Goal: Transaction & Acquisition: Purchase product/service

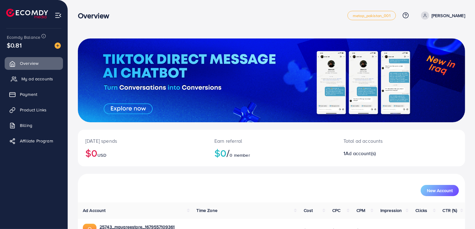
click at [36, 82] on link "My ad accounts" at bounding box center [34, 79] width 58 height 12
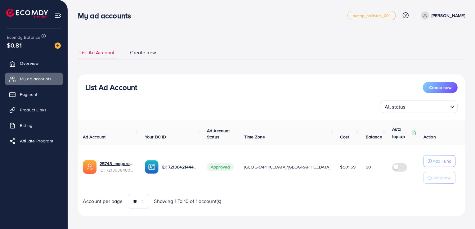
scroll to position [4, 0]
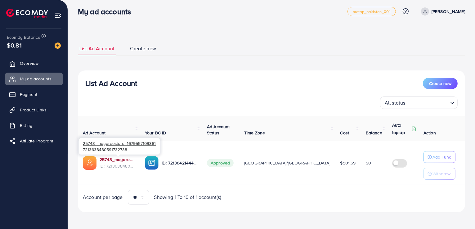
click at [110, 159] on link "25743_mayareestore_1679557109361" at bounding box center [117, 159] width 35 height 6
click at [38, 67] on link "Overview" at bounding box center [34, 63] width 58 height 12
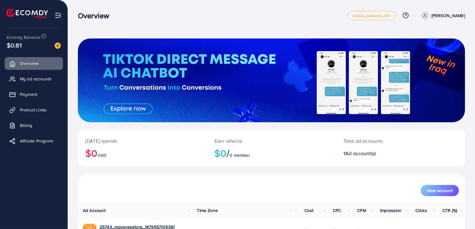
click at [446, 16] on p "[PERSON_NAME]" at bounding box center [449, 15] width 34 height 7
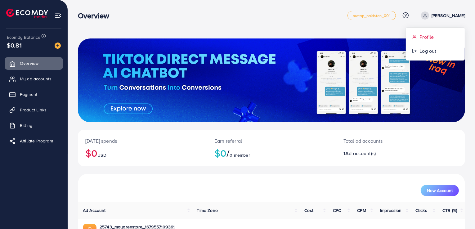
click at [429, 40] on span "Profile" at bounding box center [427, 36] width 14 height 7
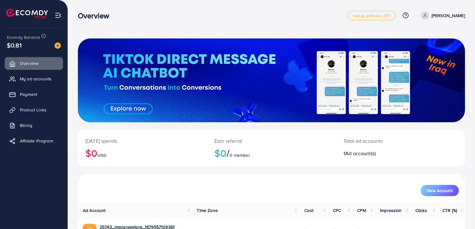
select select "********"
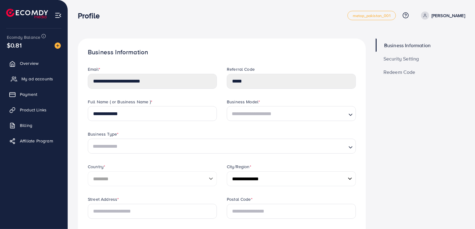
click at [35, 81] on span "My ad accounts" at bounding box center [37, 79] width 32 height 6
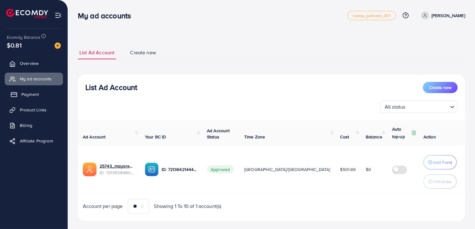
click at [36, 92] on span "Payment" at bounding box center [29, 94] width 17 height 6
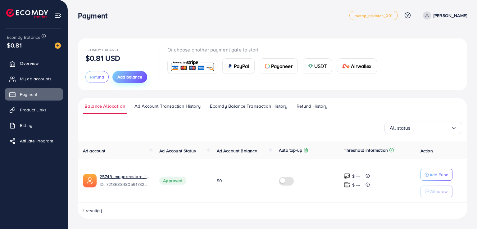
click at [122, 78] on span "Add balance" at bounding box center [129, 77] width 25 height 6
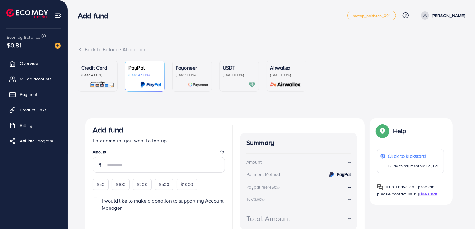
scroll to position [32, 0]
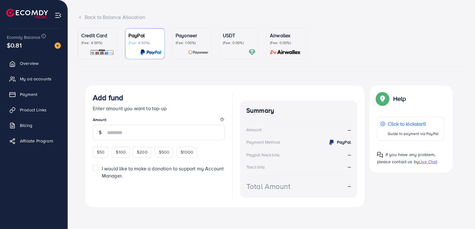
click at [178, 40] on p "(Fee: 1.00%)" at bounding box center [192, 42] width 33 height 5
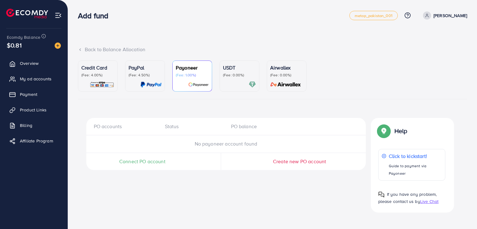
click at [232, 75] on p "(Fee: 0.00%)" at bounding box center [239, 75] width 33 height 5
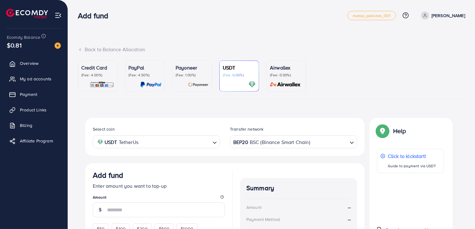
click at [101, 74] on p "(Fee: 4.00%)" at bounding box center [97, 75] width 33 height 5
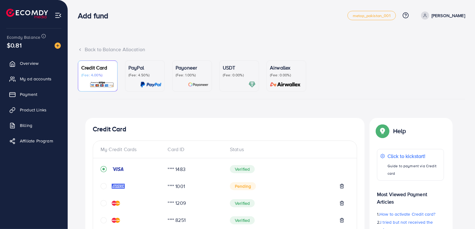
click at [142, 79] on div "PayPal (Fee: 4.50%)" at bounding box center [145, 76] width 33 height 24
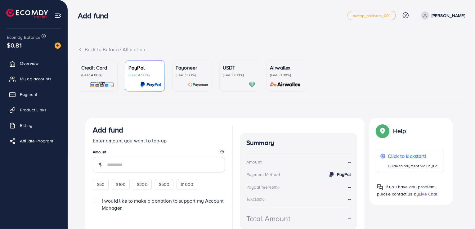
click at [95, 71] on p "Credit Card" at bounding box center [97, 67] width 33 height 7
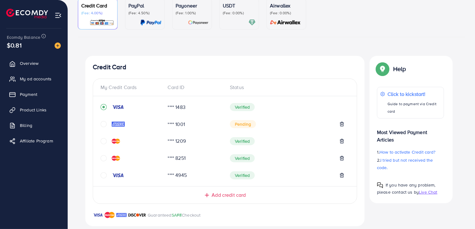
scroll to position [186, 0]
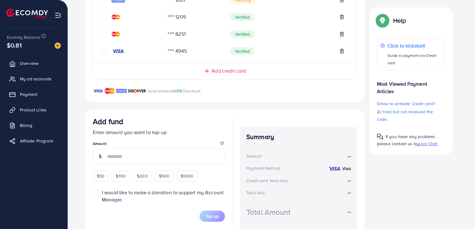
click at [220, 72] on span "Add credit card" at bounding box center [229, 70] width 34 height 7
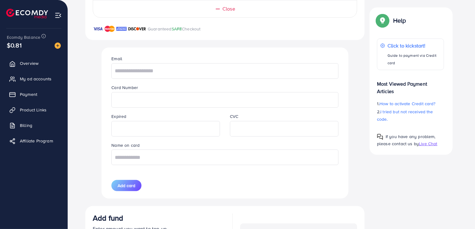
scroll to position [155, 0]
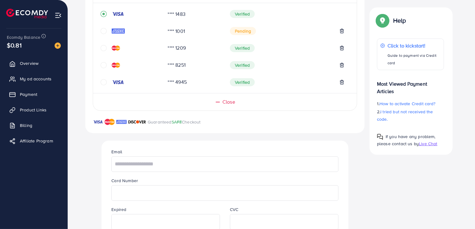
click at [230, 97] on div "Close" at bounding box center [225, 99] width 264 height 12
click at [230, 101] on span "Close" at bounding box center [229, 101] width 13 height 7
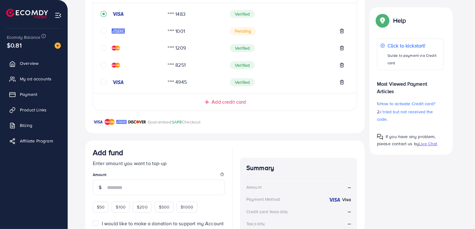
scroll to position [31, 0]
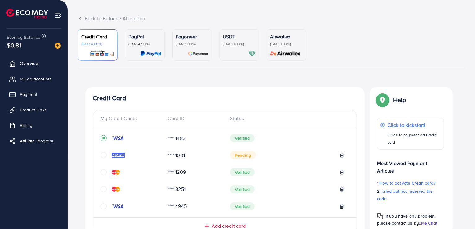
click at [238, 37] on p "USDT" at bounding box center [239, 36] width 33 height 7
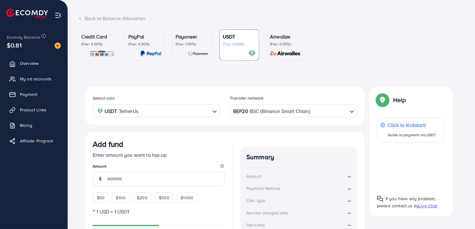
scroll to position [62, 0]
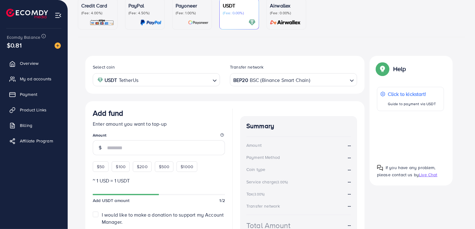
click at [349, 81] on icon "Search for option" at bounding box center [352, 81] width 6 height 6
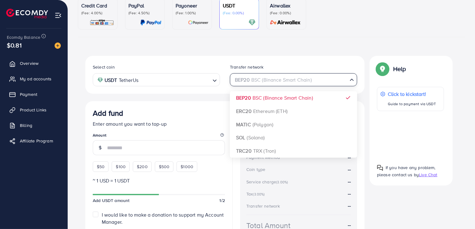
click at [258, 41] on div "Credit Card (Fee: 4.00%) PayPal (Fee: 4.50%) Payoneer (Fee: 1.00%) USDT (Fee: 0…" at bounding box center [271, 131] width 387 height 266
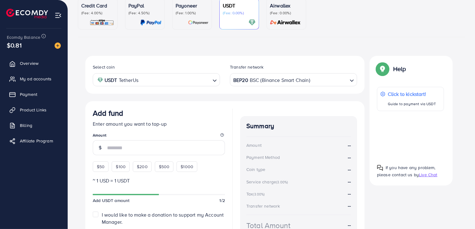
scroll to position [0, 0]
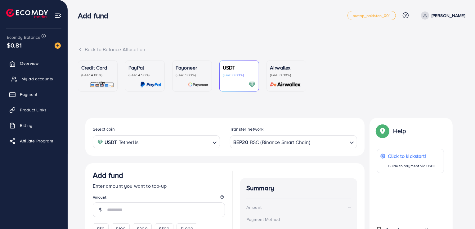
click at [40, 79] on span "My ad accounts" at bounding box center [37, 79] width 32 height 6
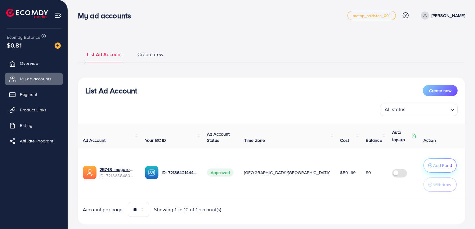
click at [444, 167] on p "Add Fund" at bounding box center [442, 165] width 19 height 7
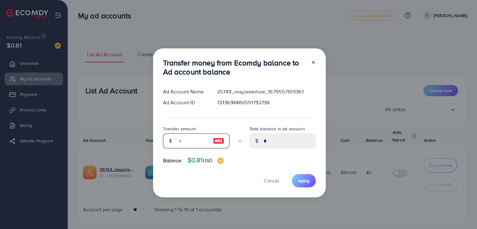
click at [184, 142] on input "number" at bounding box center [192, 140] width 31 height 15
type input "*"
type input "****"
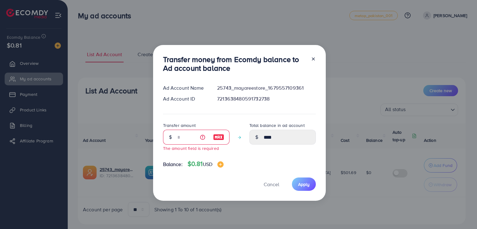
click at [312, 57] on icon at bounding box center [313, 59] width 5 height 5
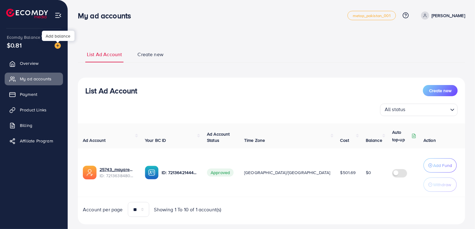
click at [56, 45] on img at bounding box center [58, 46] width 6 height 6
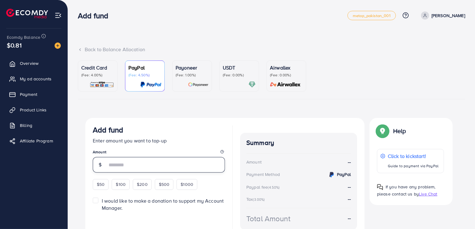
click at [135, 160] on input "number" at bounding box center [166, 165] width 118 height 16
click at [45, 76] on span "My ad accounts" at bounding box center [37, 79] width 32 height 6
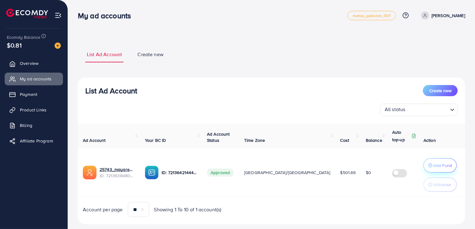
click at [437, 168] on p "Add Fund" at bounding box center [442, 165] width 19 height 7
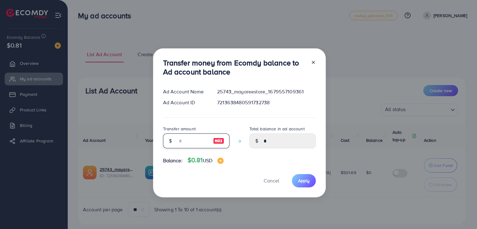
click at [186, 139] on input "number" at bounding box center [192, 140] width 31 height 15
click at [313, 62] on div at bounding box center [311, 68] width 10 height 20
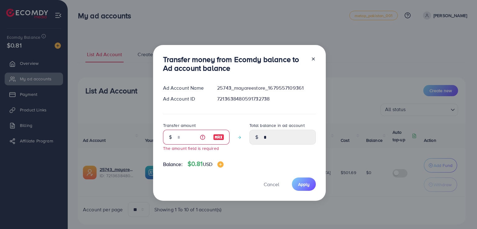
click at [313, 57] on icon at bounding box center [313, 59] width 5 height 5
